Goal: Information Seeking & Learning: Understand process/instructions

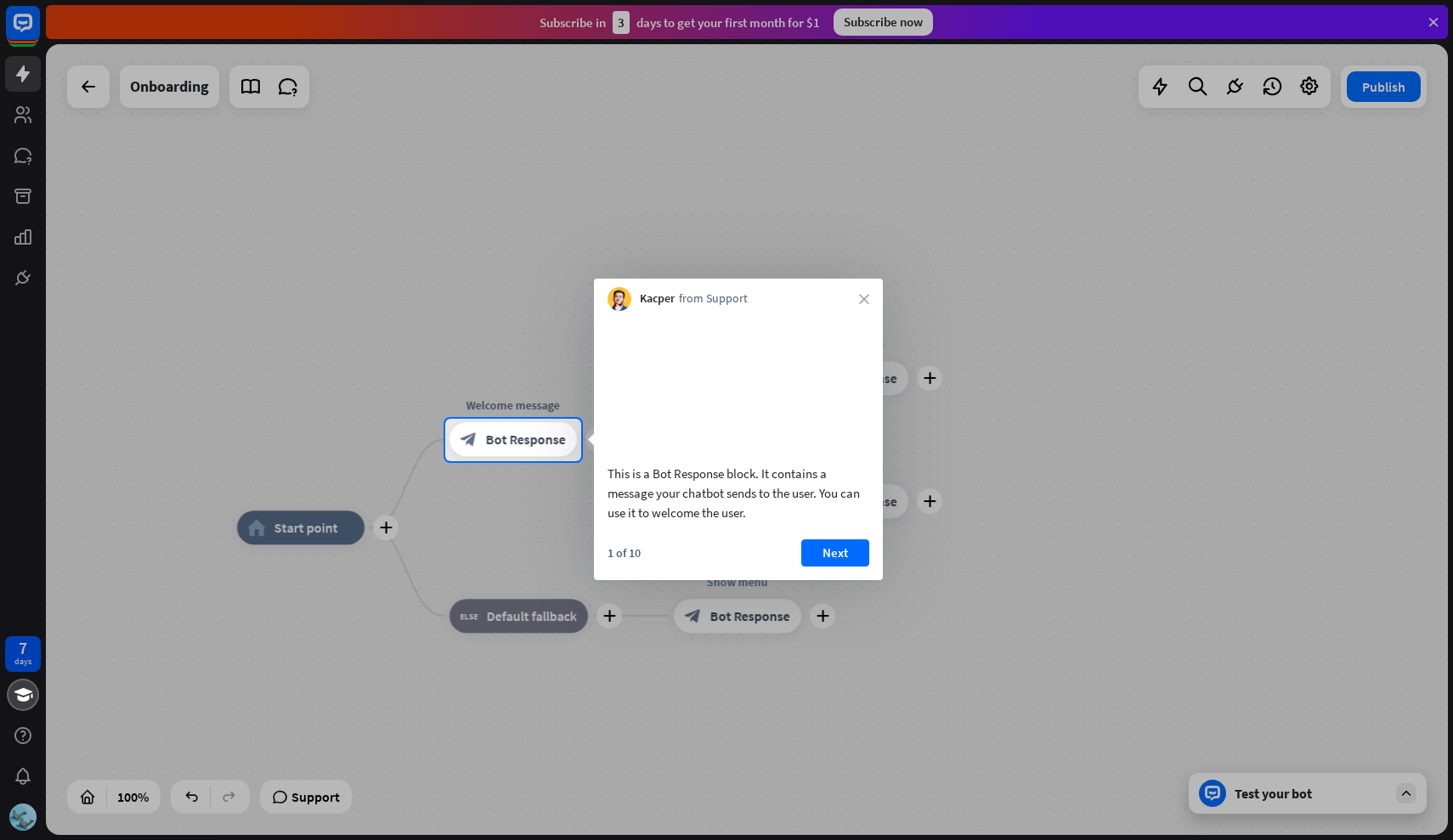
click at [836, 557] on div "This is a Bot Response block. It contains a message your chatbot sends to the u…" at bounding box center [738, 445] width 289 height 269
click at [839, 579] on div "1 of 10 Next" at bounding box center [738, 559] width 289 height 40
click at [839, 567] on button "Next" at bounding box center [834, 553] width 68 height 28
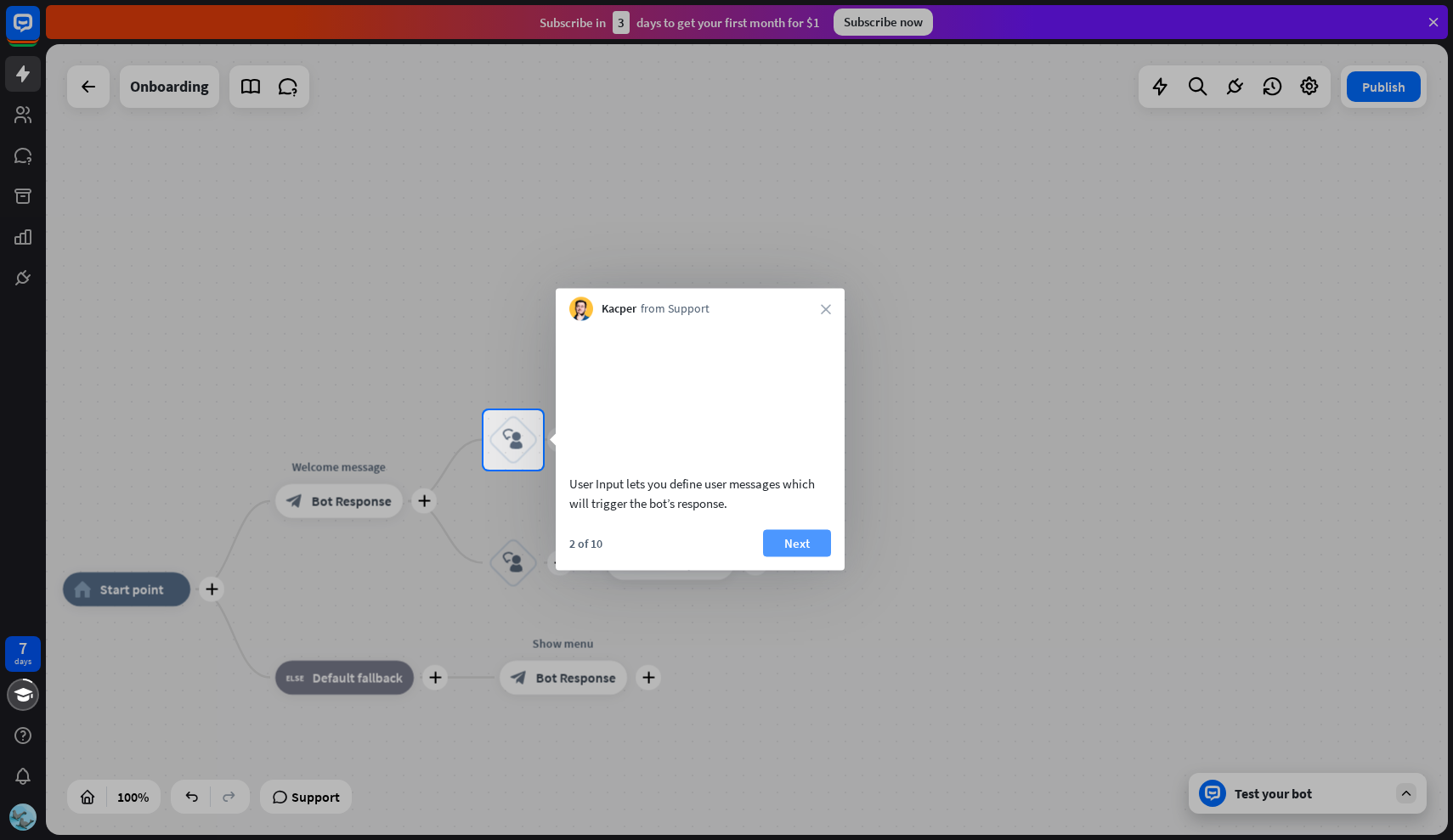
click at [815, 556] on button "Next" at bounding box center [797, 543] width 68 height 28
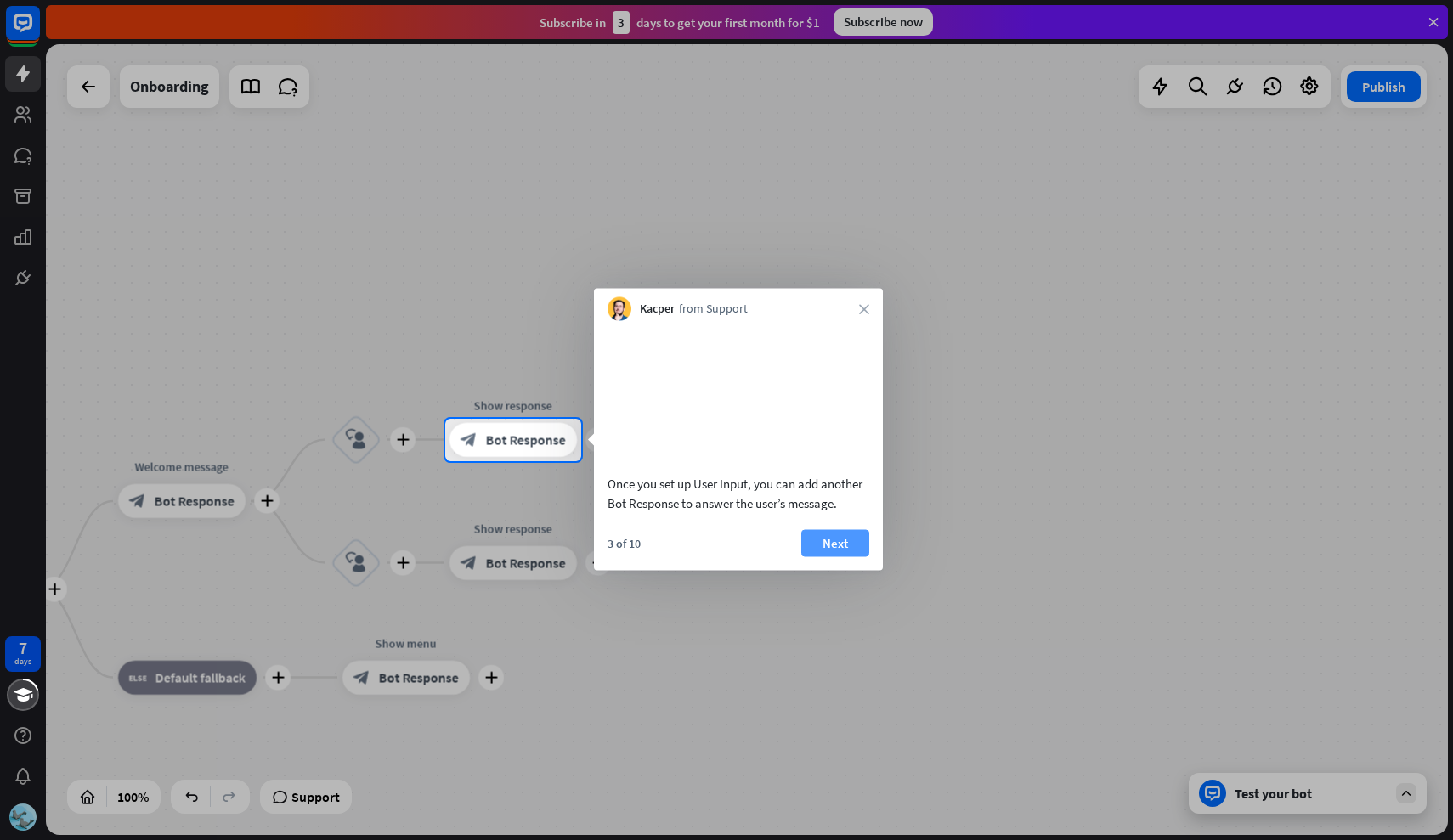
click at [828, 556] on button "Next" at bounding box center [834, 543] width 68 height 28
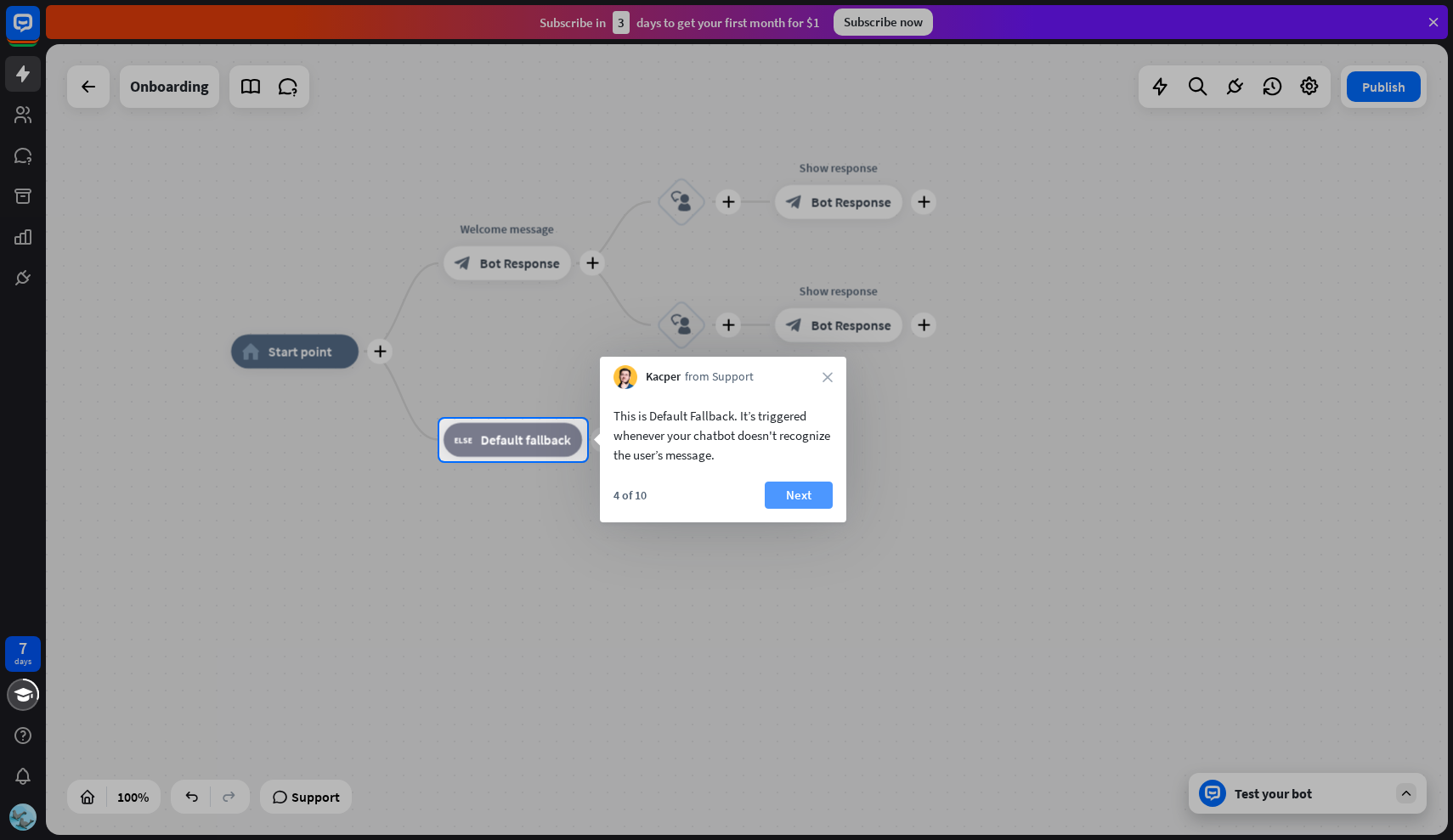
click at [793, 504] on button "Next" at bounding box center [798, 495] width 68 height 28
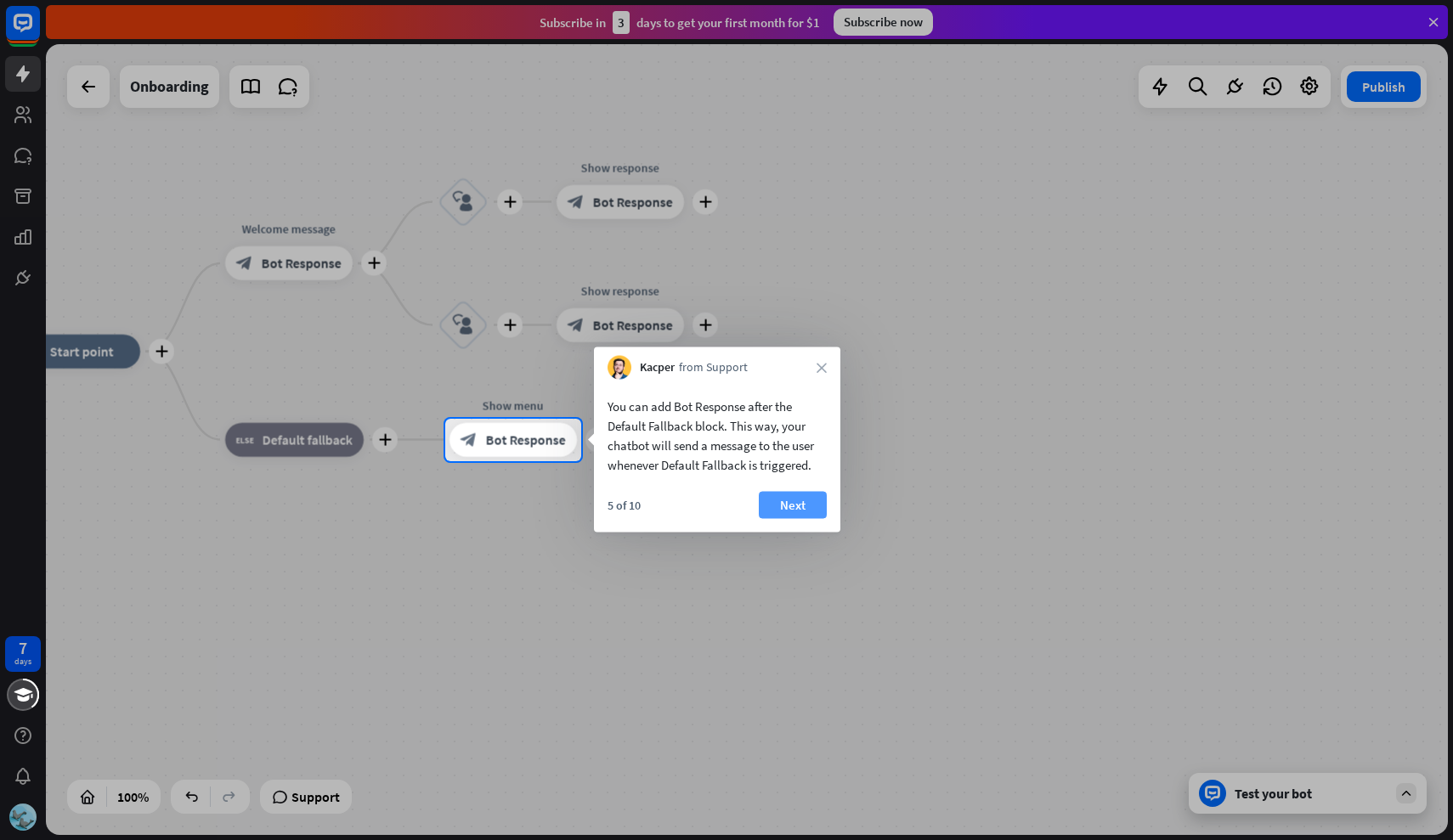
click at [807, 502] on button "Next" at bounding box center [792, 506] width 68 height 28
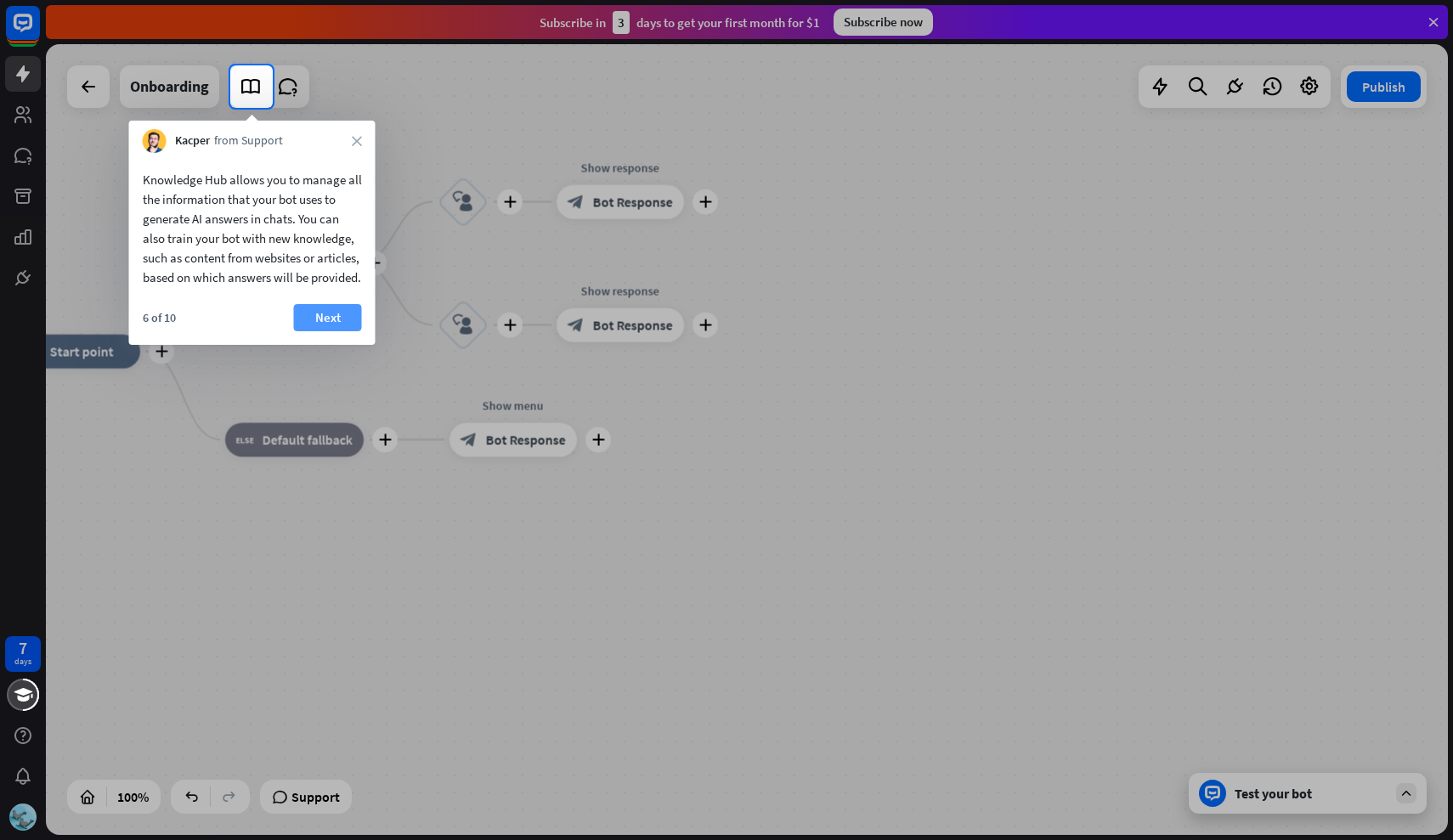
click at [317, 331] on button "Next" at bounding box center [328, 318] width 68 height 28
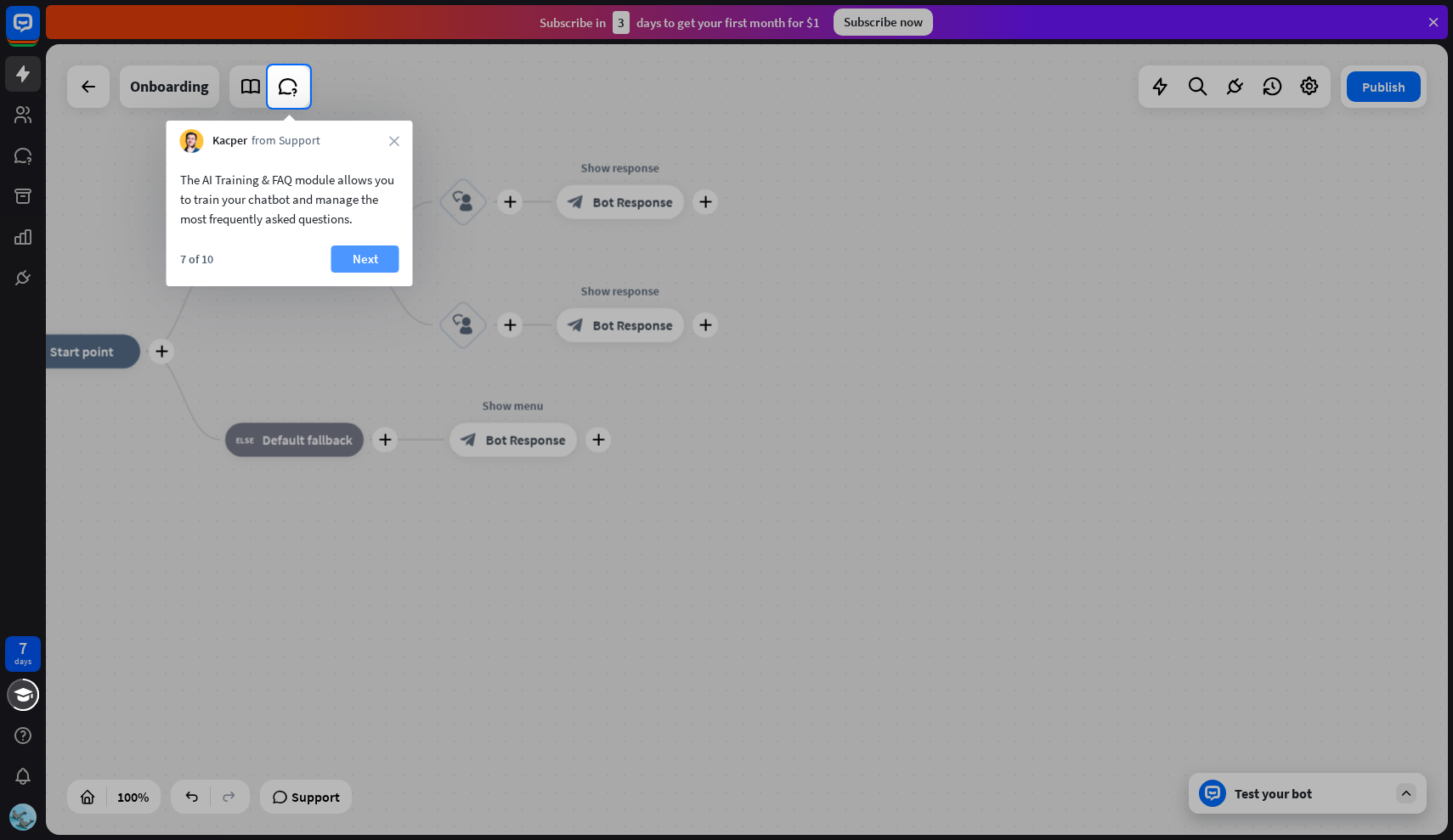
click at [357, 261] on button "Next" at bounding box center [365, 259] width 68 height 28
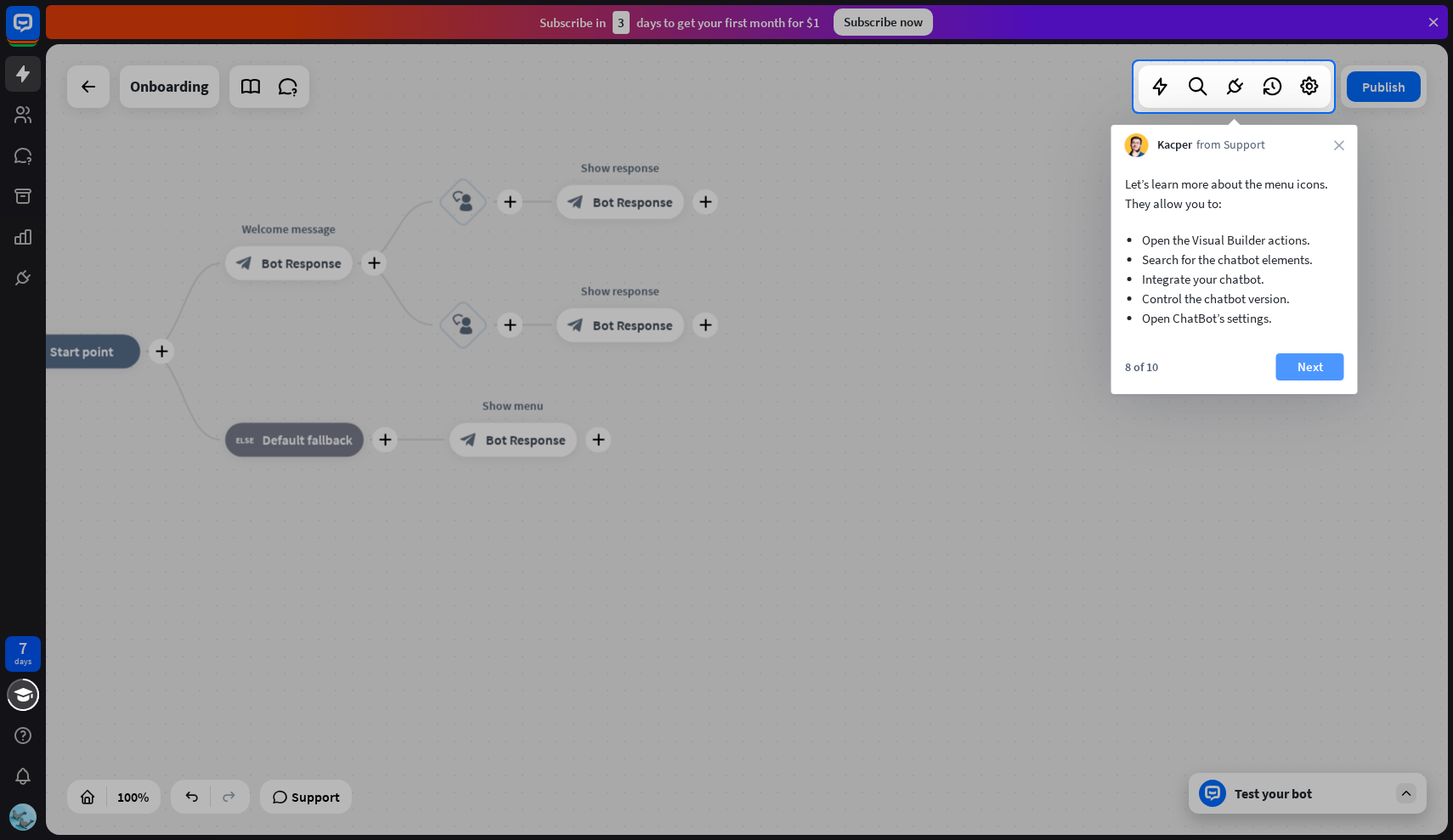
click at [1331, 369] on button "Next" at bounding box center [1309, 367] width 68 height 28
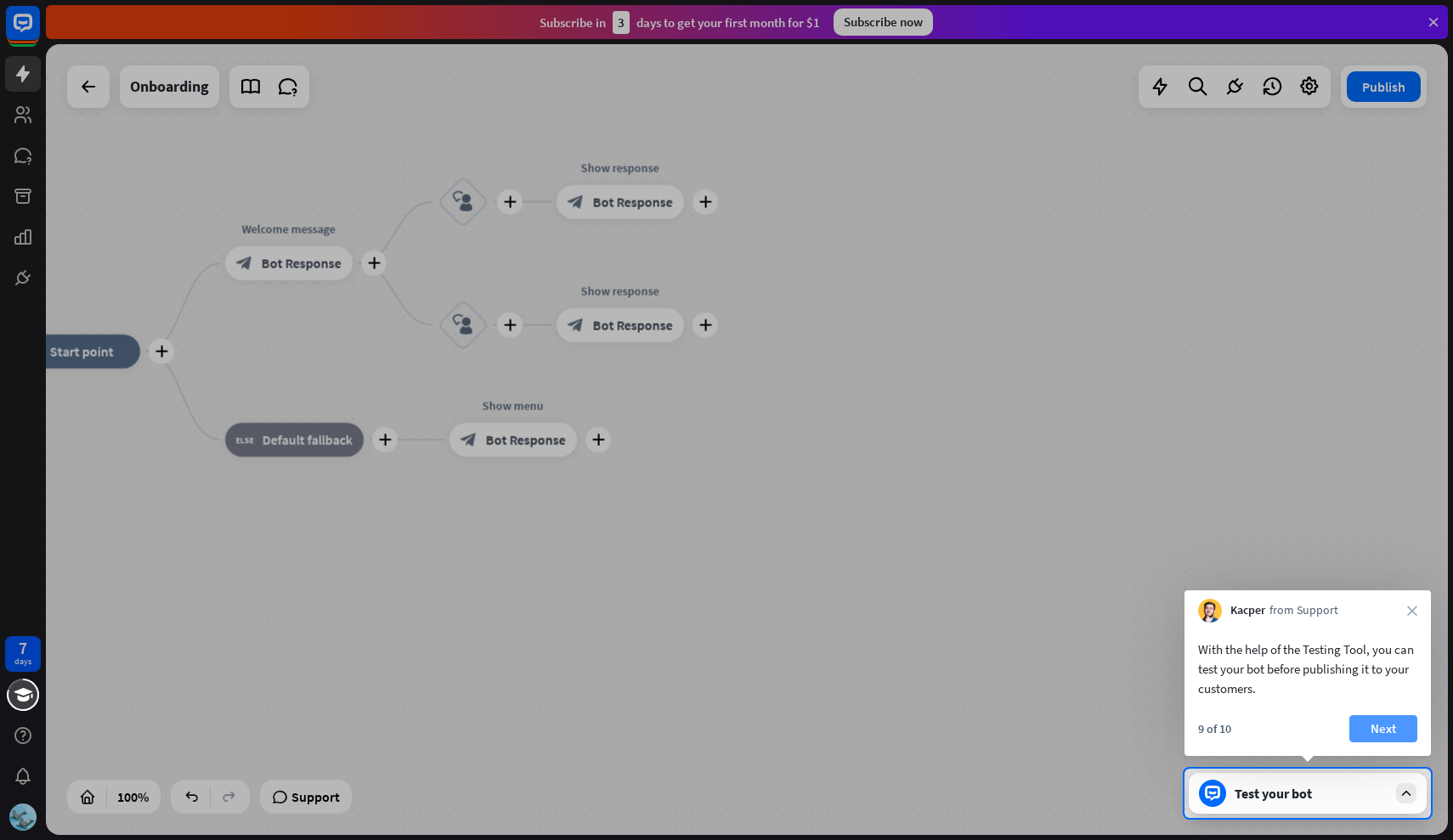
click at [1391, 739] on button "Next" at bounding box center [1382, 728] width 68 height 28
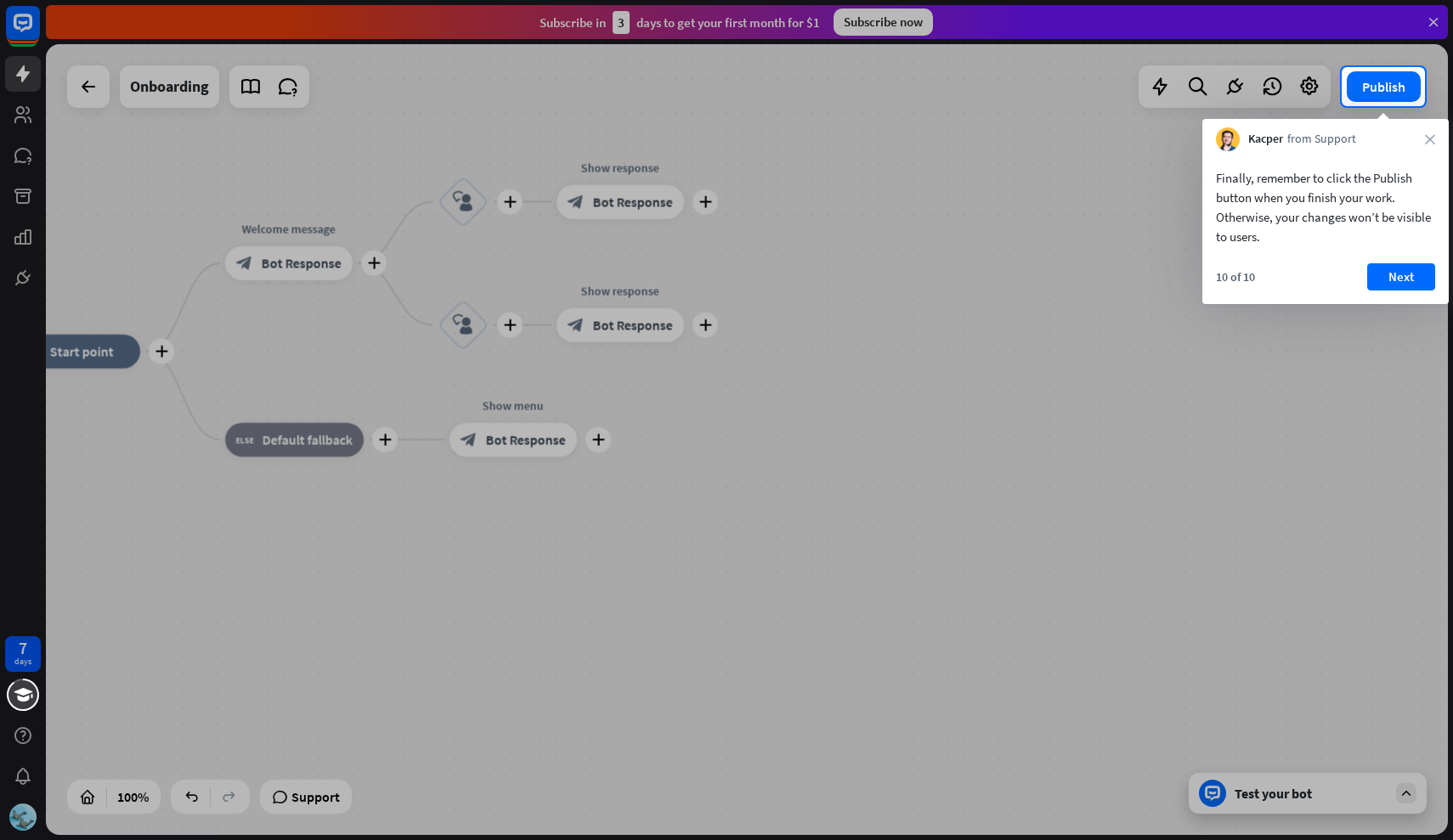
click at [1414, 254] on div "Finally, remember to click the Publish button when you finish your work. Otherw…" at bounding box center [1325, 228] width 246 height 153
click at [1413, 264] on button "Next" at bounding box center [1401, 277] width 68 height 28
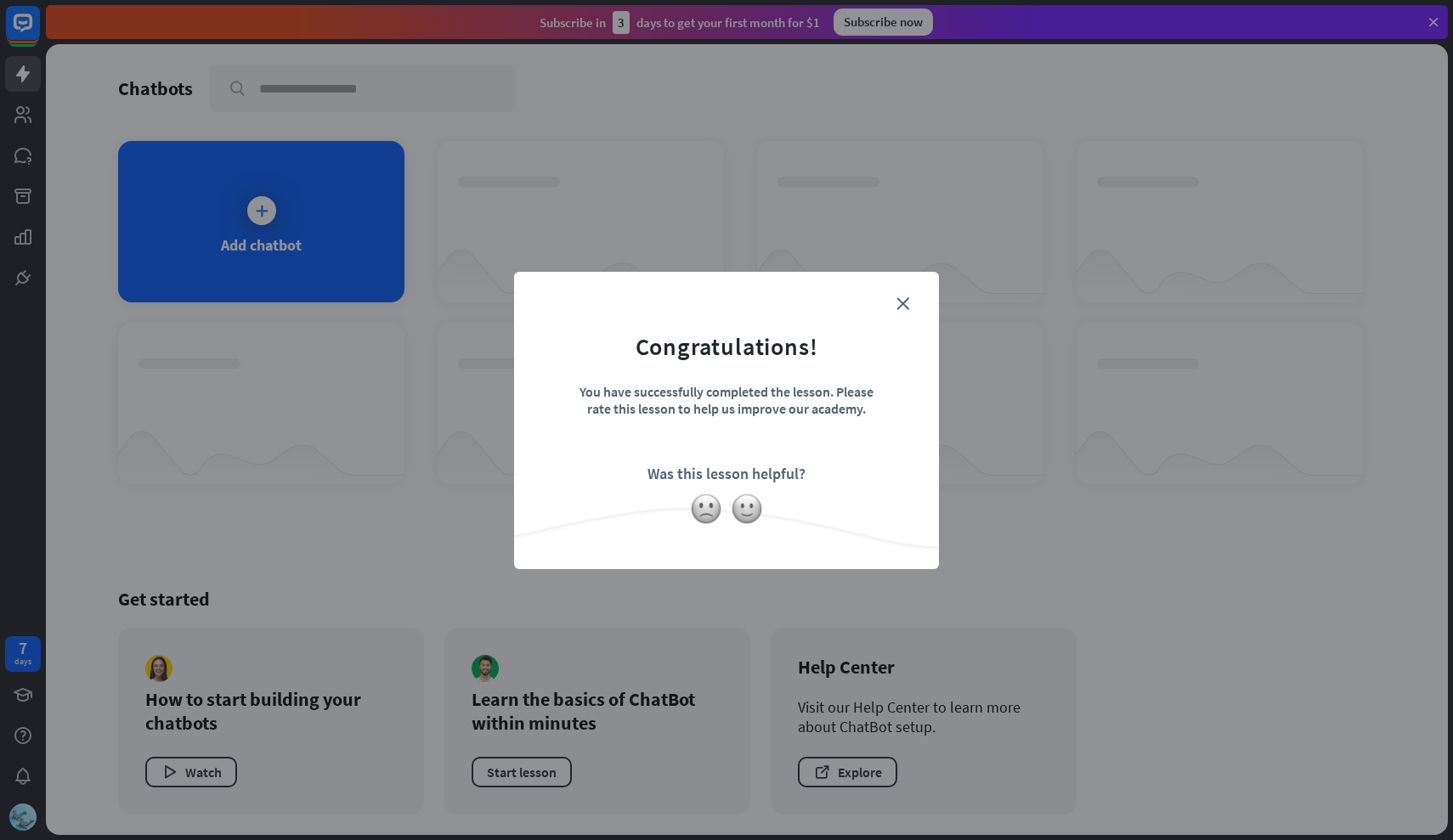
click at [893, 301] on form "Congratulations! You have successfully completed the lesson. Please rate this l…" at bounding box center [726, 395] width 382 height 203
click at [934, 294] on div "close Congratulations! You have successfully completed the lesson. Please rate …" at bounding box center [726, 420] width 425 height 297
click at [902, 297] on icon "close" at bounding box center [902, 304] width 13 height 13
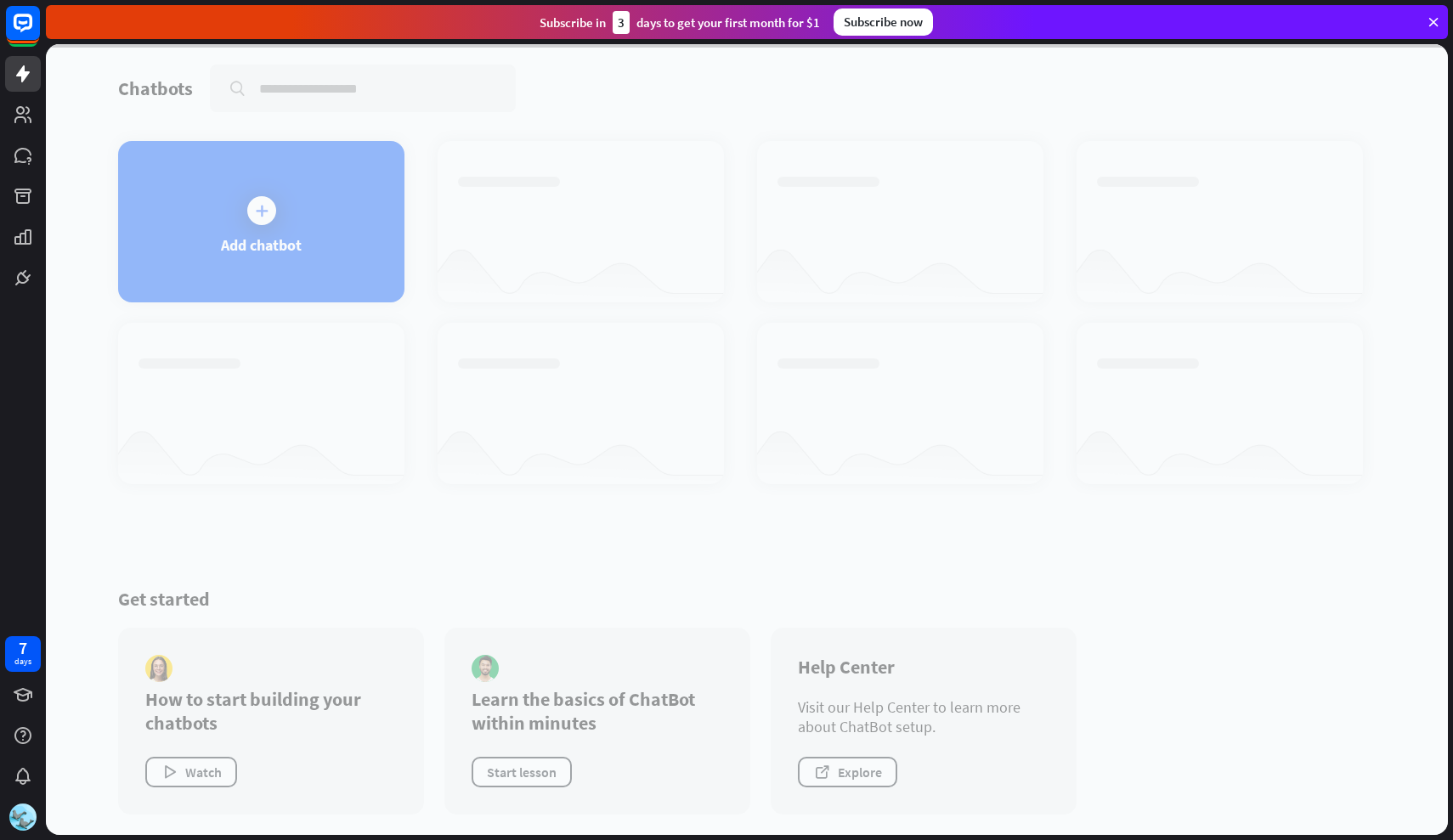
click at [369, 244] on div at bounding box center [746, 438] width 1401 height 790
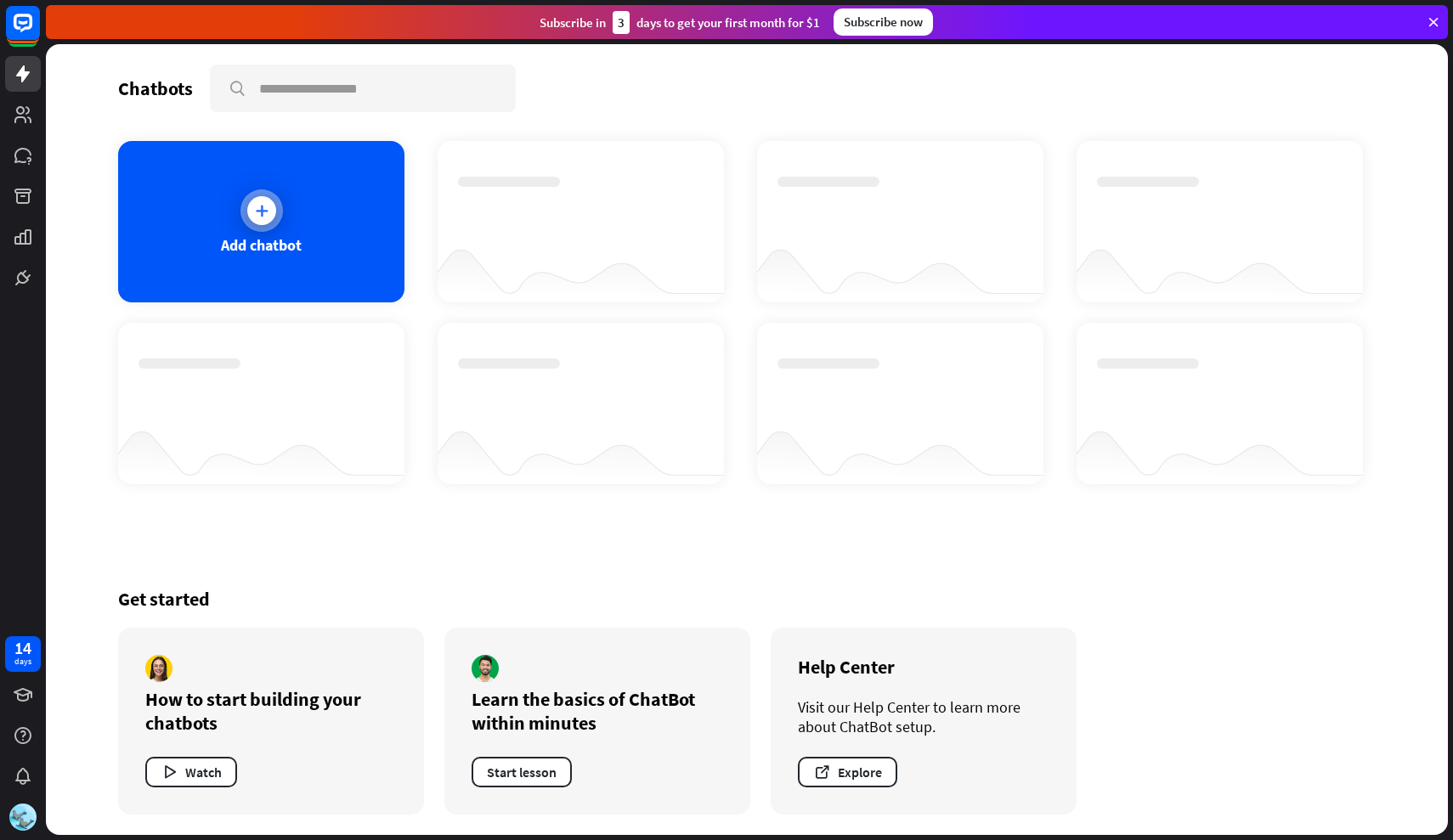
click at [283, 254] on div "Add chatbot" at bounding box center [262, 245] width 81 height 20
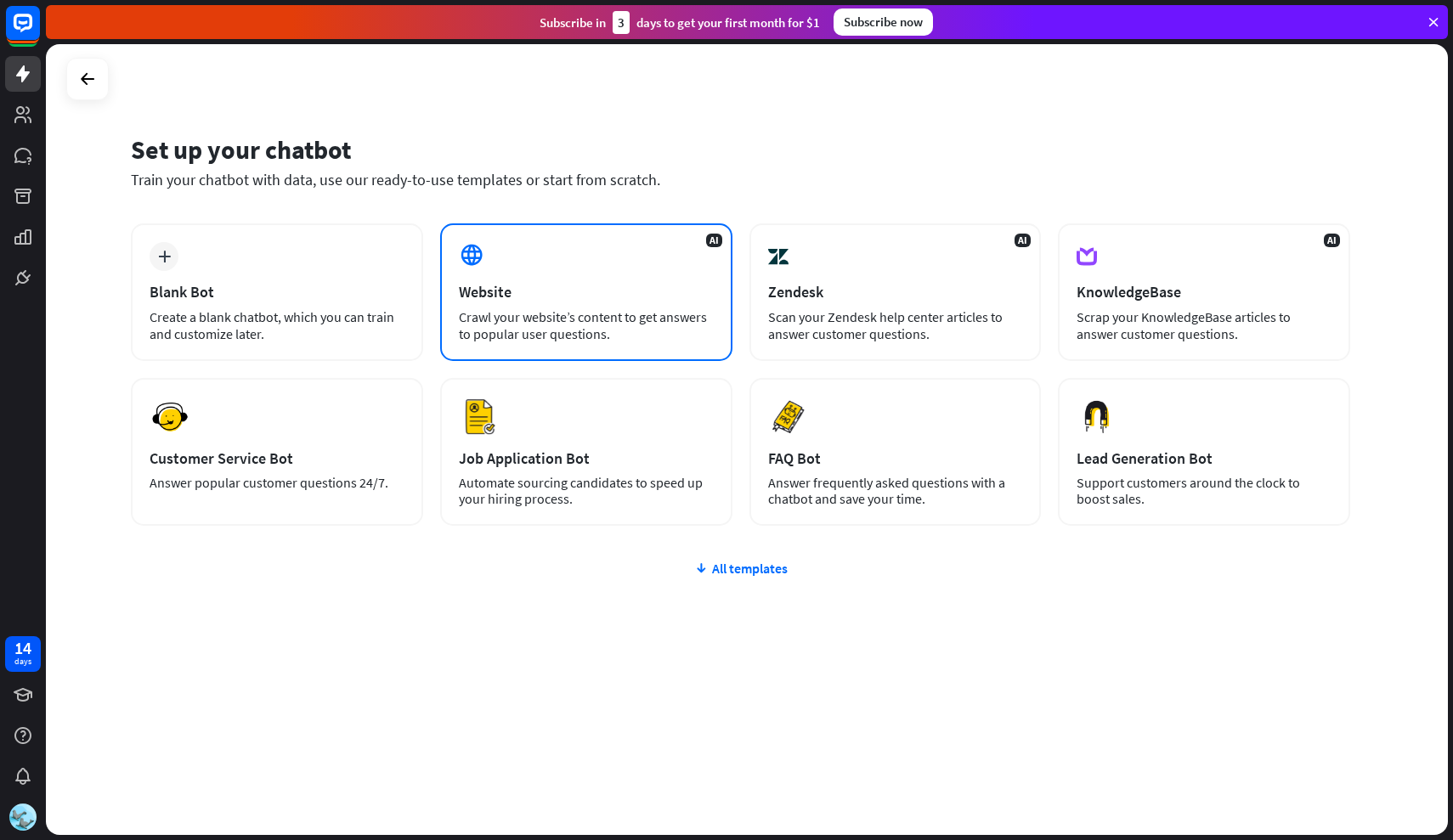
click at [520, 308] on div "Crawl your website’s content to get answers to popular user questions." at bounding box center [586, 324] width 255 height 34
